Goal: Information Seeking & Learning: Learn about a topic

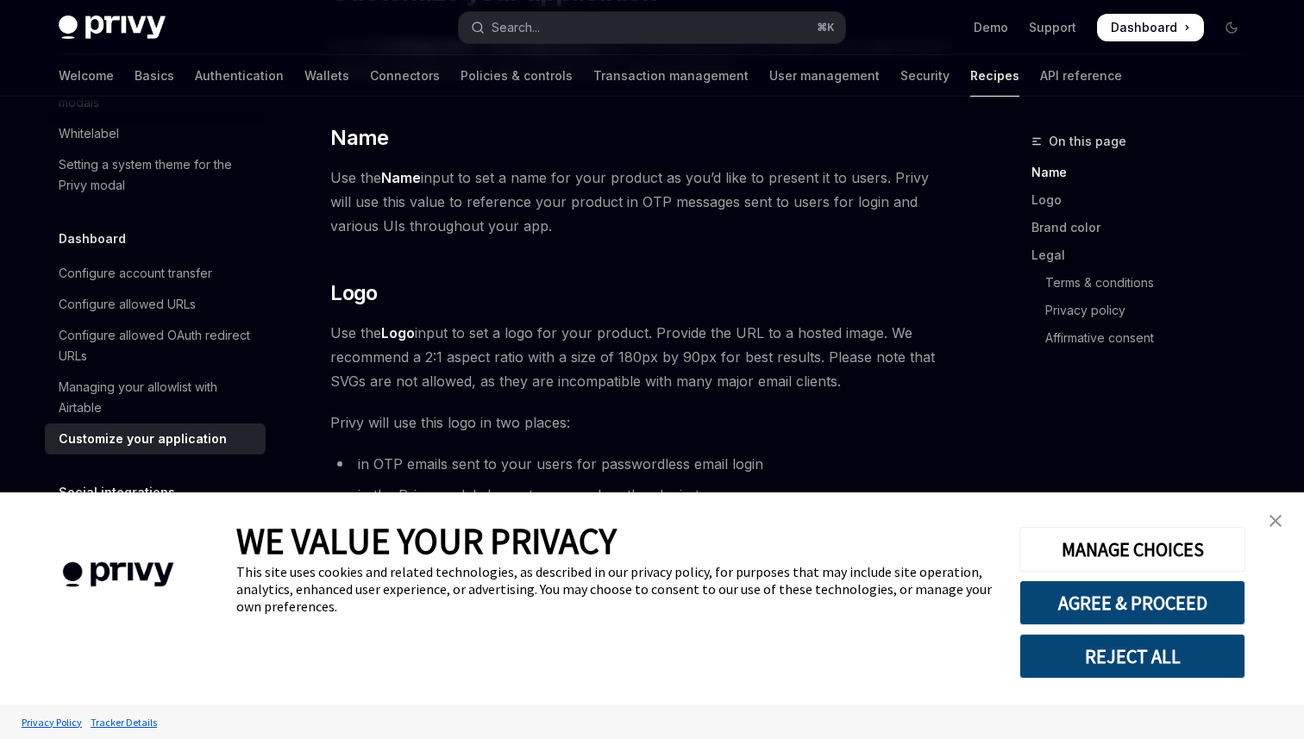
scroll to position [208, 0]
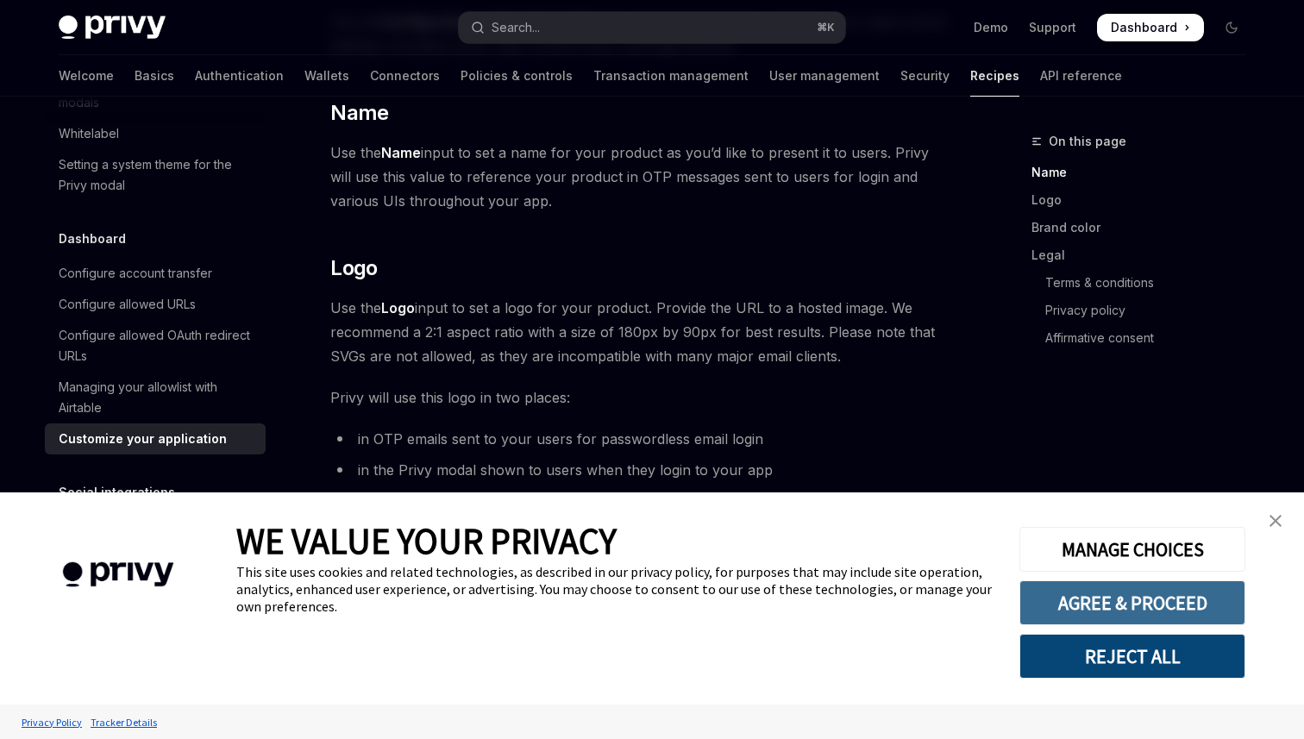
click at [1140, 606] on button "AGREE & PROCEED" at bounding box center [1132, 602] width 226 height 45
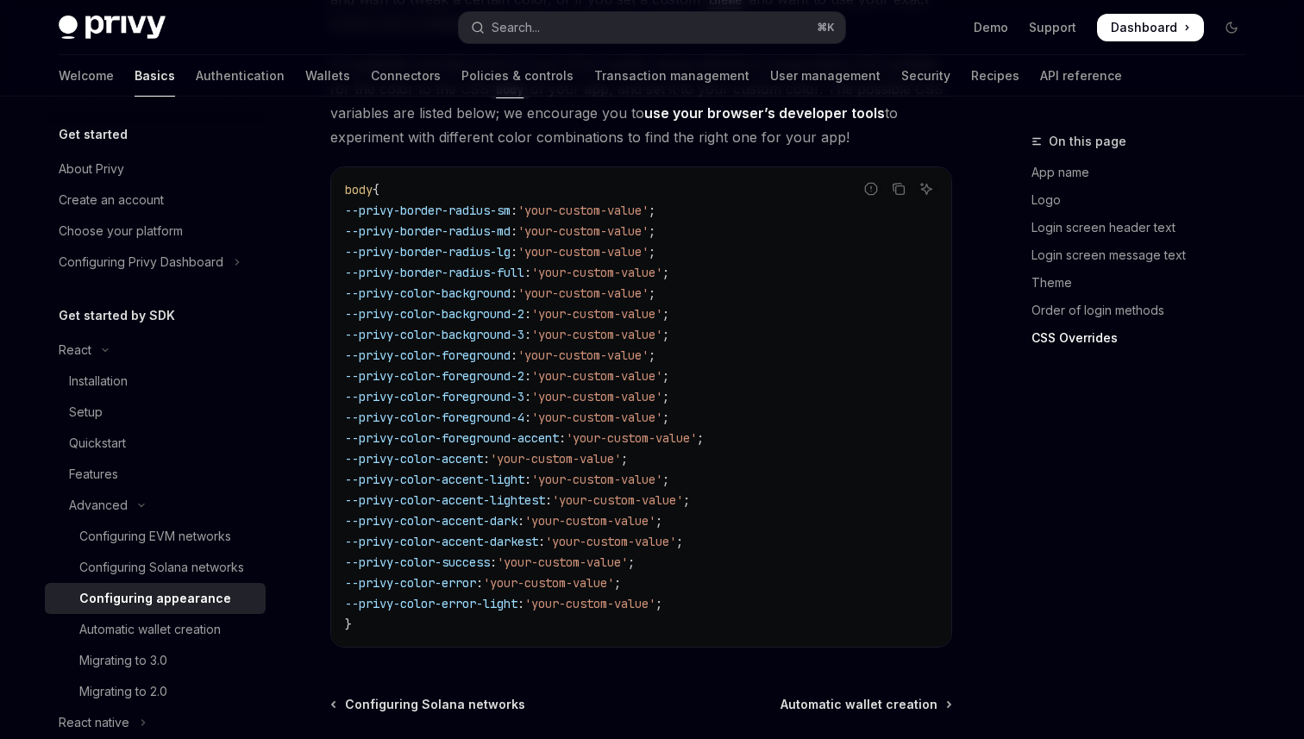
scroll to position [4282, 0]
